Goal: Task Accomplishment & Management: Use online tool/utility

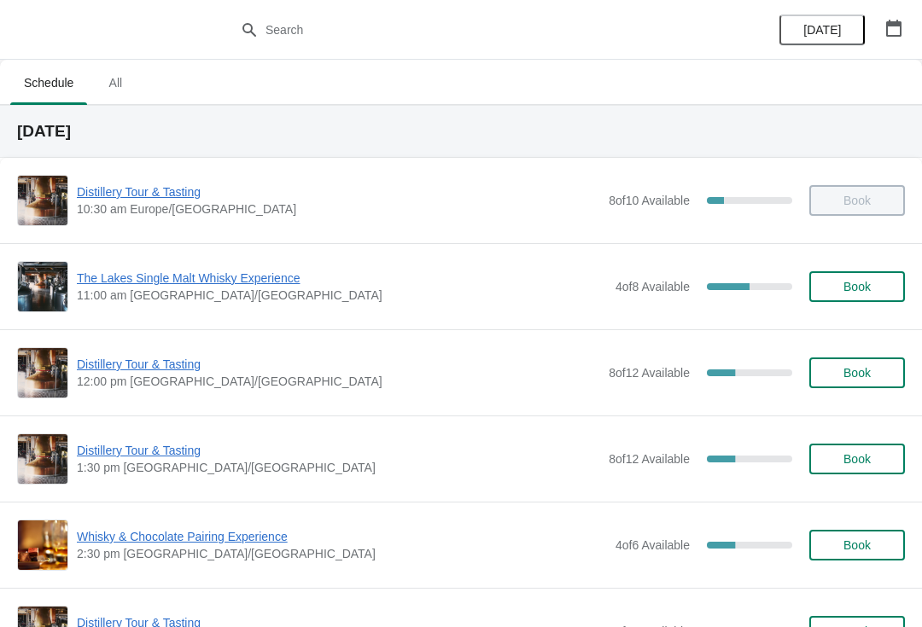
click at [140, 189] on span "Distillery Tour & Tasting" at bounding box center [338, 192] width 523 height 17
click at [148, 363] on span "Distillery Tour & Tasting" at bounding box center [338, 364] width 523 height 17
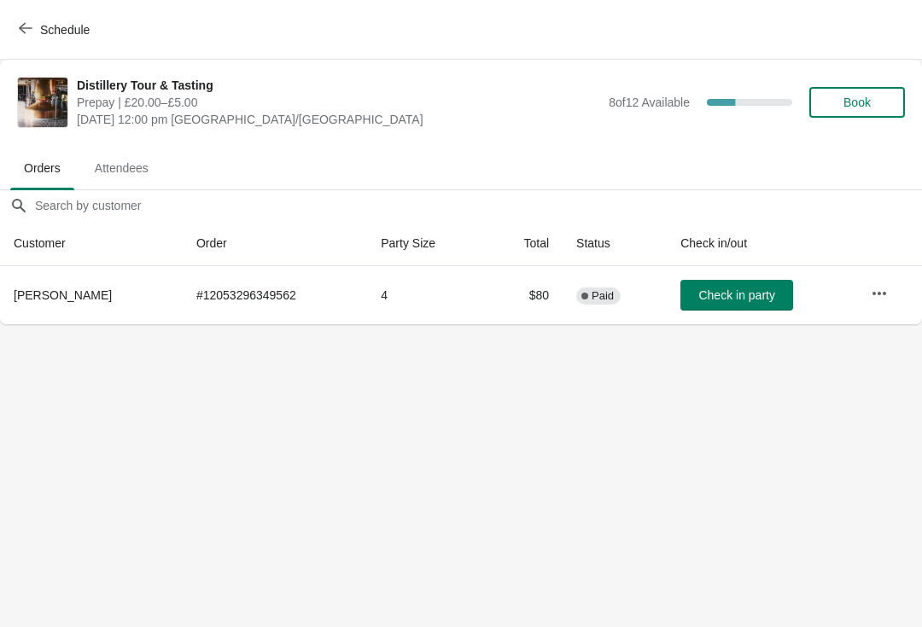
click at [720, 297] on span "Check in party" at bounding box center [736, 295] width 76 height 14
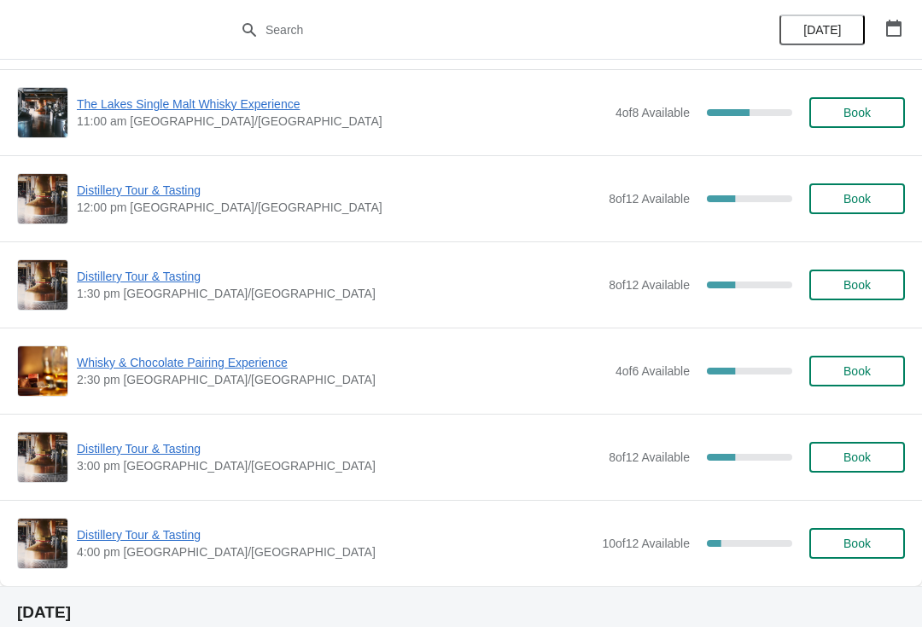
scroll to position [121, 0]
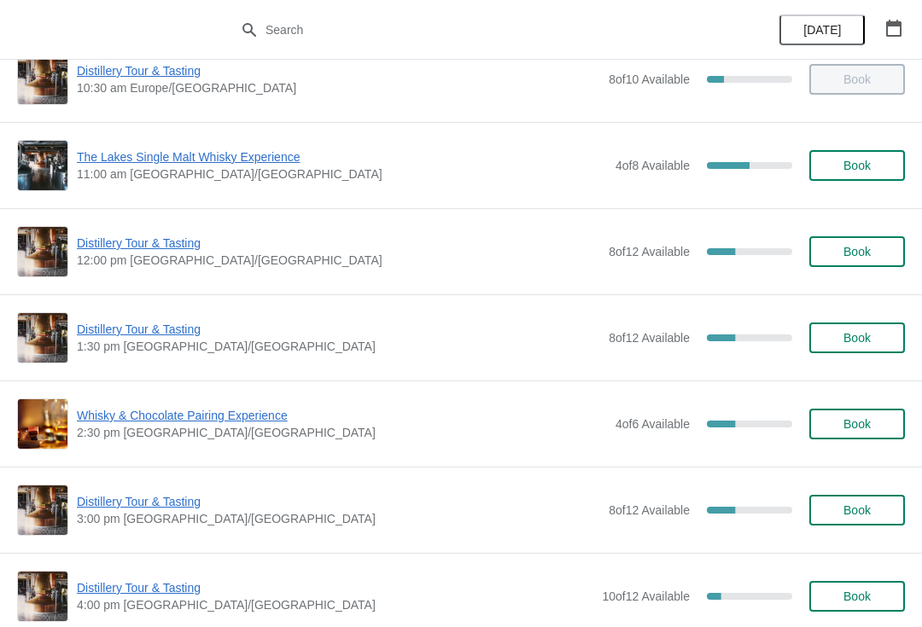
click at [166, 335] on span "Distillery Tour & Tasting" at bounding box center [338, 329] width 523 height 17
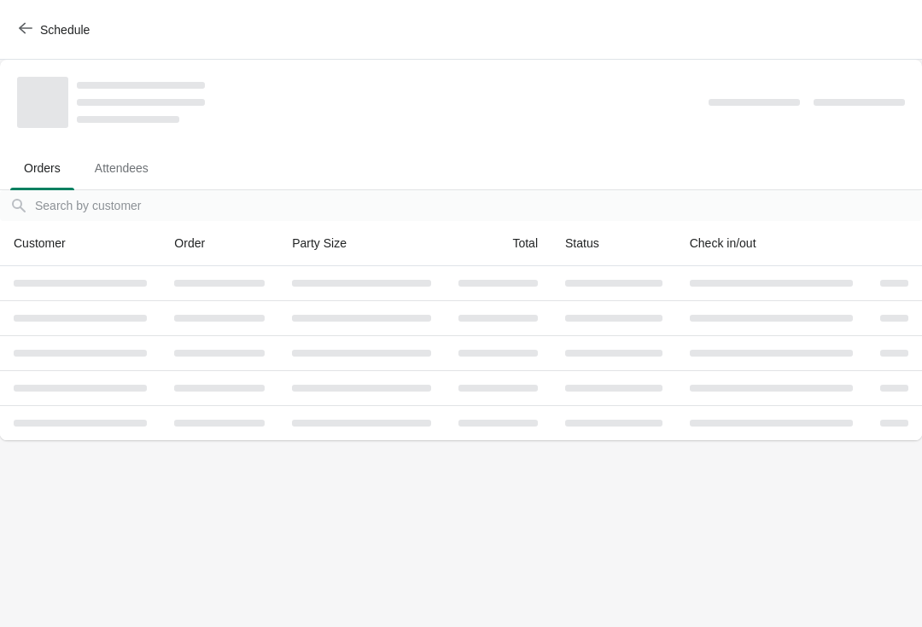
scroll to position [0, 0]
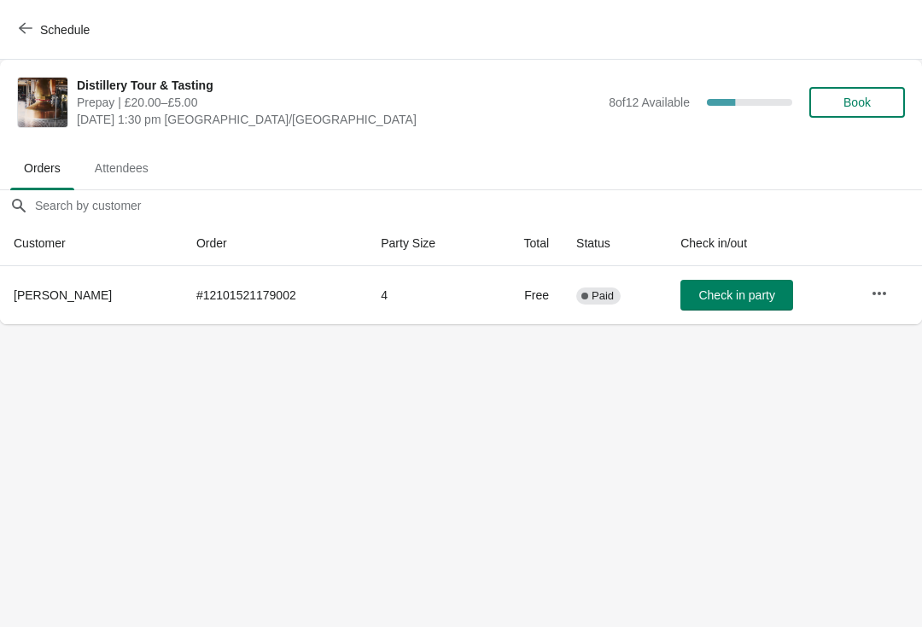
click at [131, 168] on span "Attendees" at bounding box center [121, 168] width 81 height 31
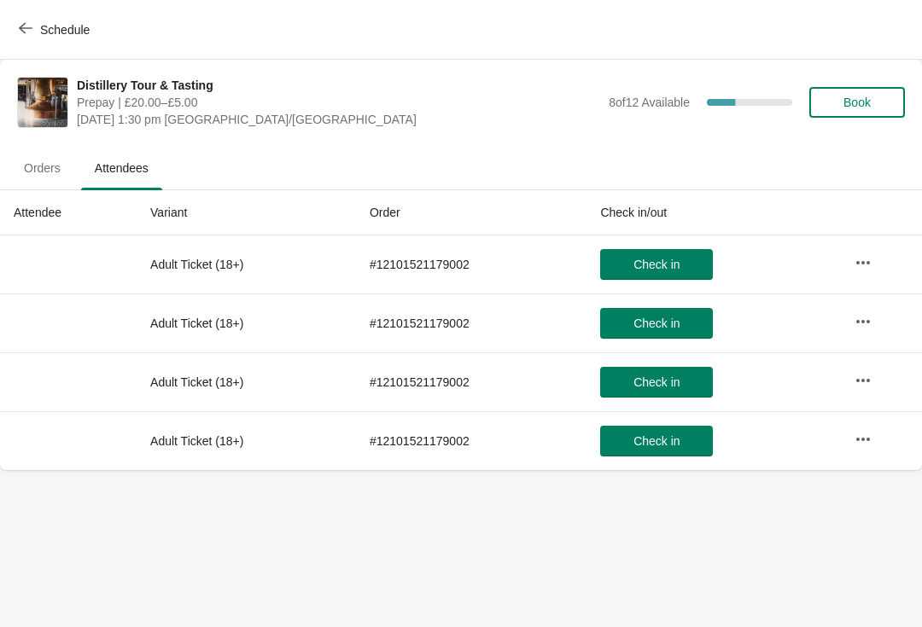
click at [58, 177] on span "Orders" at bounding box center [42, 168] width 64 height 31
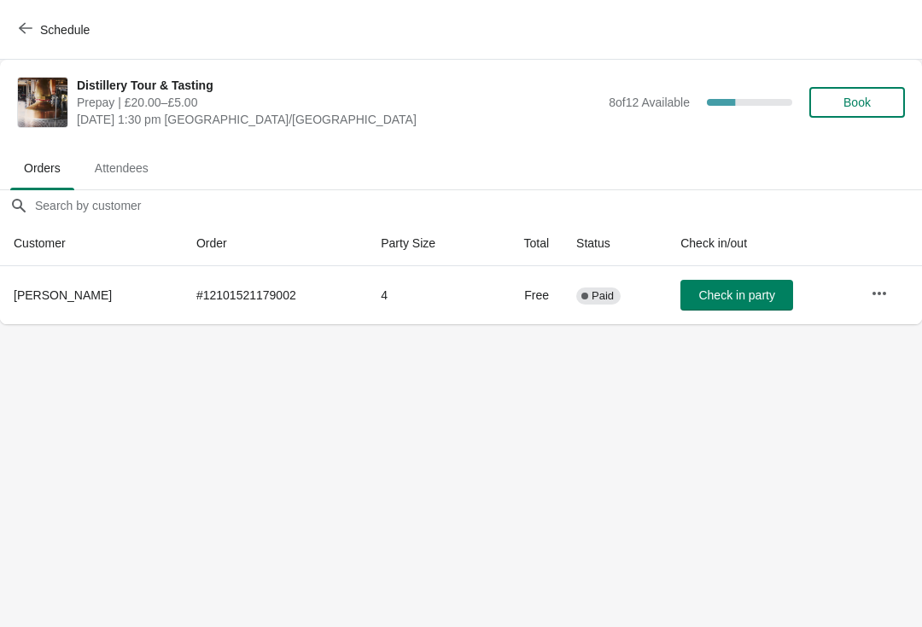
click at [57, 38] on button "Schedule" at bounding box center [56, 30] width 95 height 31
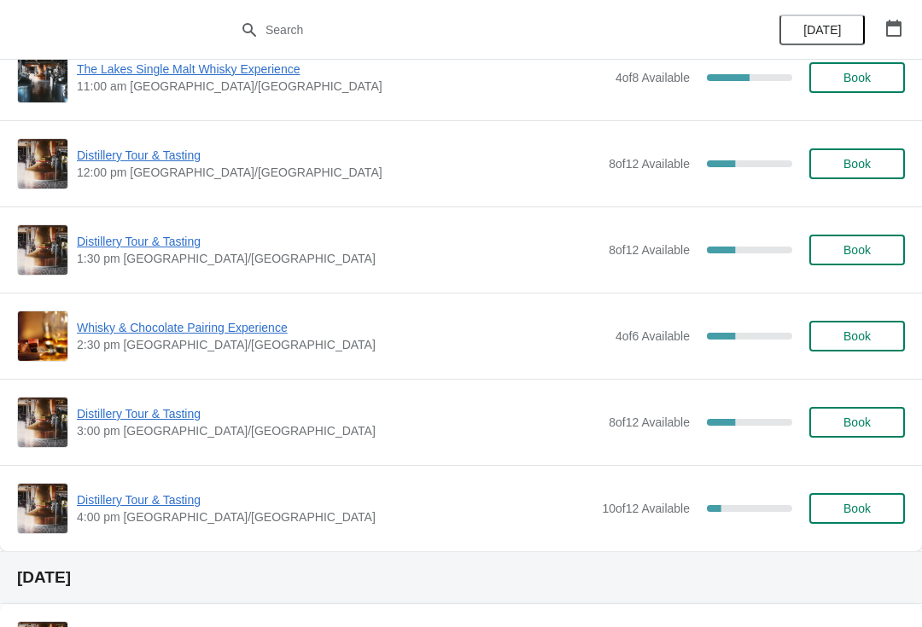
scroll to position [210, 0]
click at [168, 506] on span "Distillery Tour & Tasting" at bounding box center [335, 499] width 516 height 17
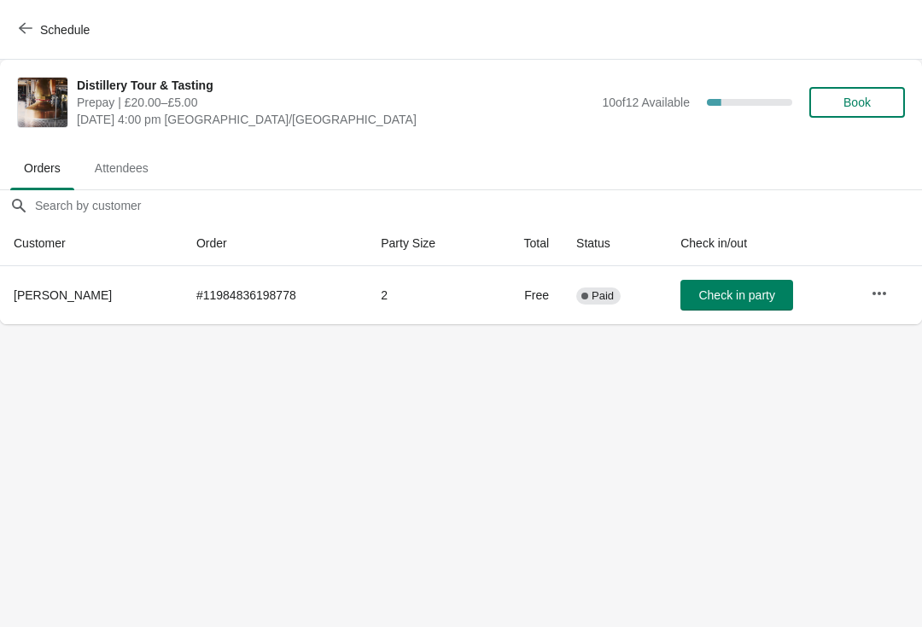
click at [858, 303] on td at bounding box center [889, 295] width 65 height 58
click at [871, 294] on icon "button" at bounding box center [879, 293] width 17 height 17
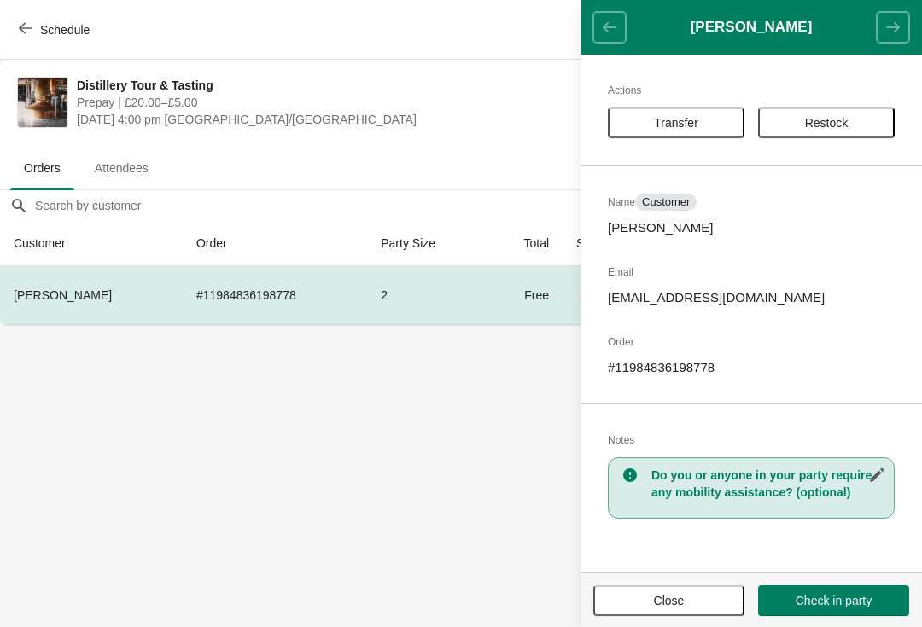
click at [708, 614] on button "Close" at bounding box center [668, 601] width 151 height 31
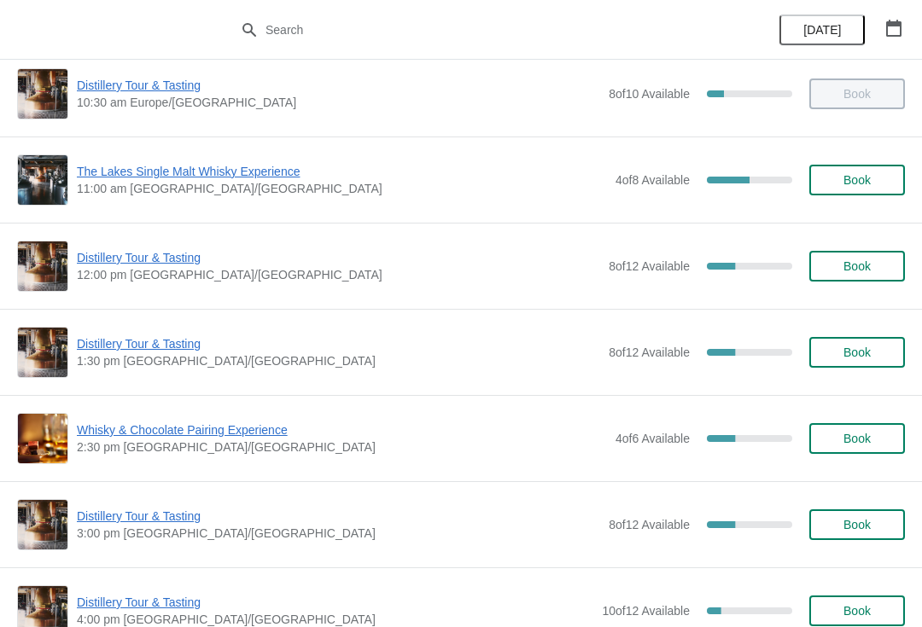
scroll to position [109, 0]
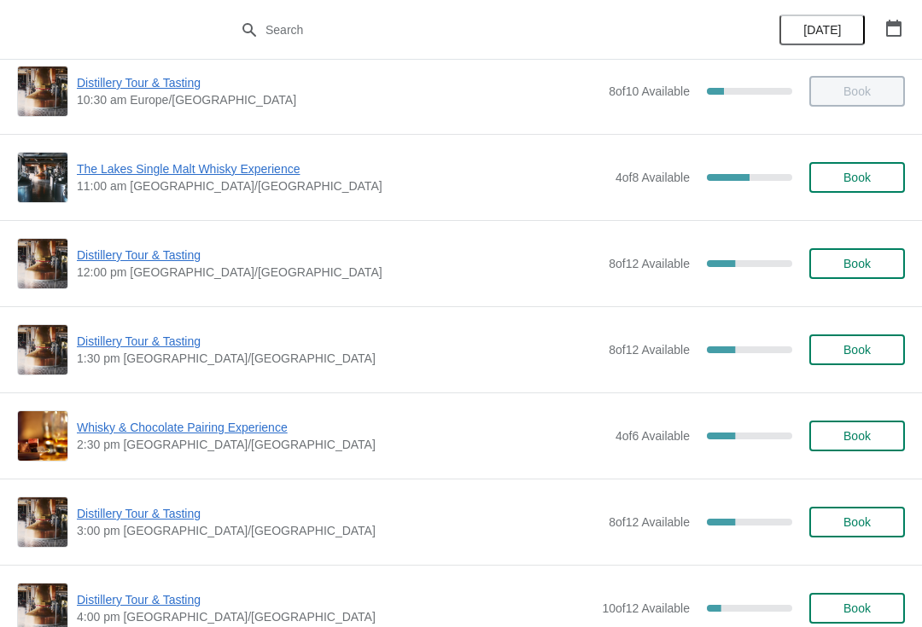
click at [234, 434] on span "Whisky & Chocolate Pairing Experience" at bounding box center [342, 427] width 530 height 17
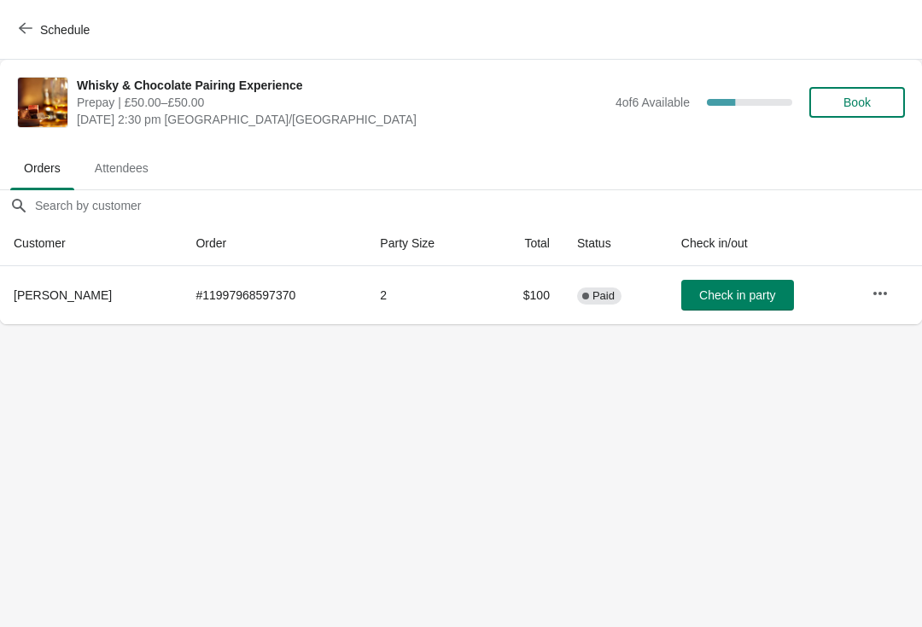
click at [736, 294] on span "Check in party" at bounding box center [737, 295] width 76 height 14
